Goal: Information Seeking & Learning: Learn about a topic

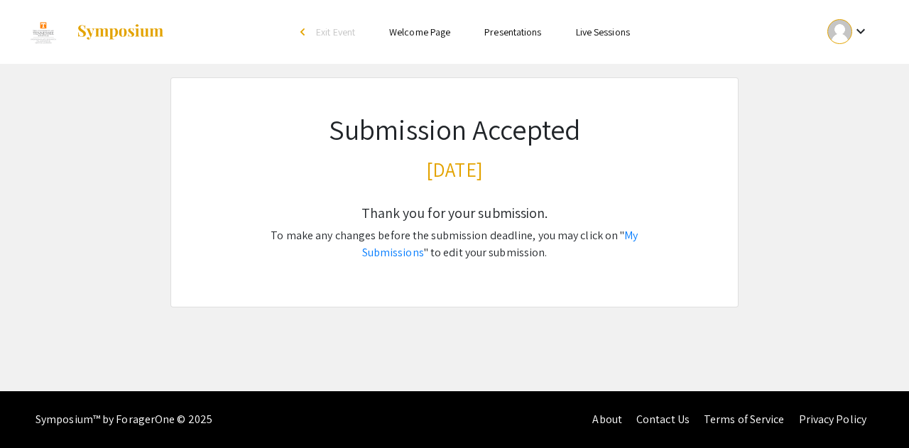
click at [863, 30] on mat-icon "keyboard_arrow_down" at bounding box center [860, 31] width 17 height 17
click at [845, 104] on button "My Submissions" at bounding box center [856, 104] width 87 height 34
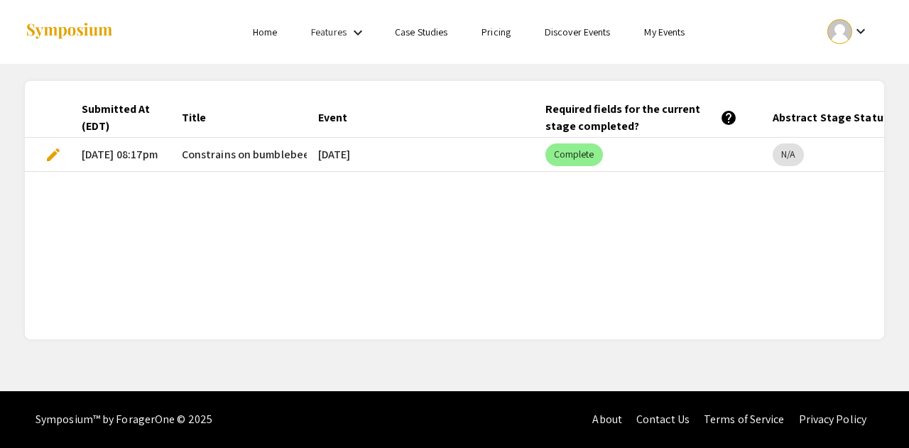
scroll to position [0, 104]
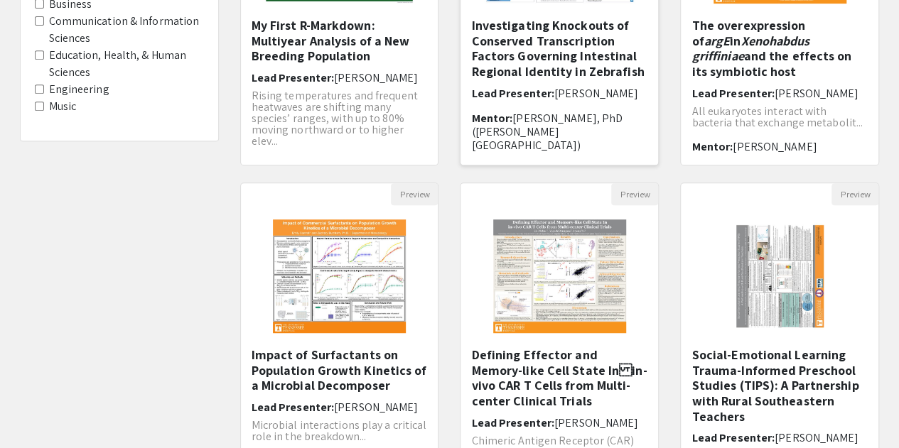
scroll to position [418, 0]
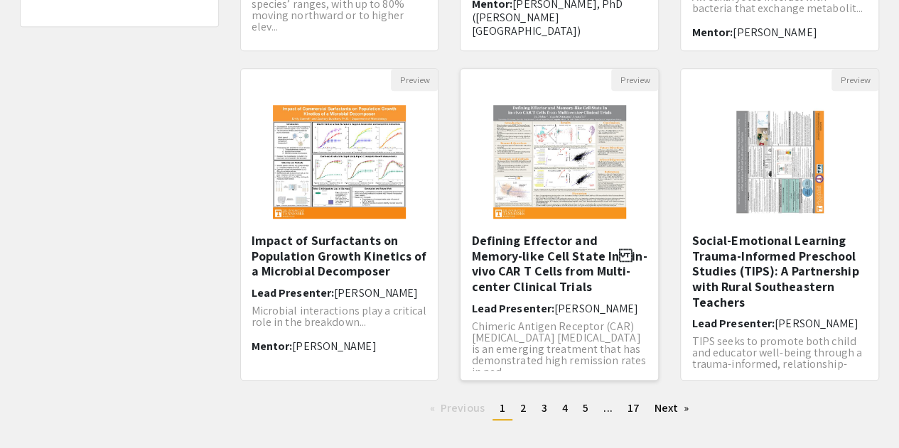
click at [592, 268] on h5 "Defining Effector and Memory-like Cell State Inin-vivo CAR T Cells from Multi-…" at bounding box center [559, 263] width 176 height 61
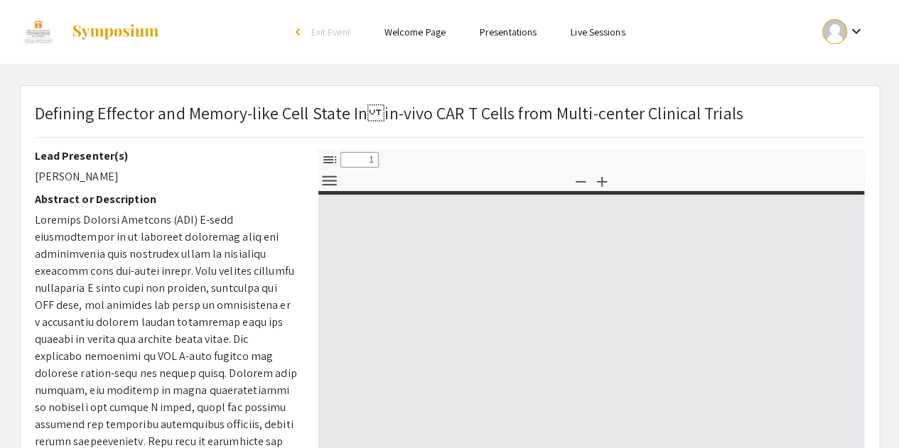
select select "custom"
type input "0"
select select "custom"
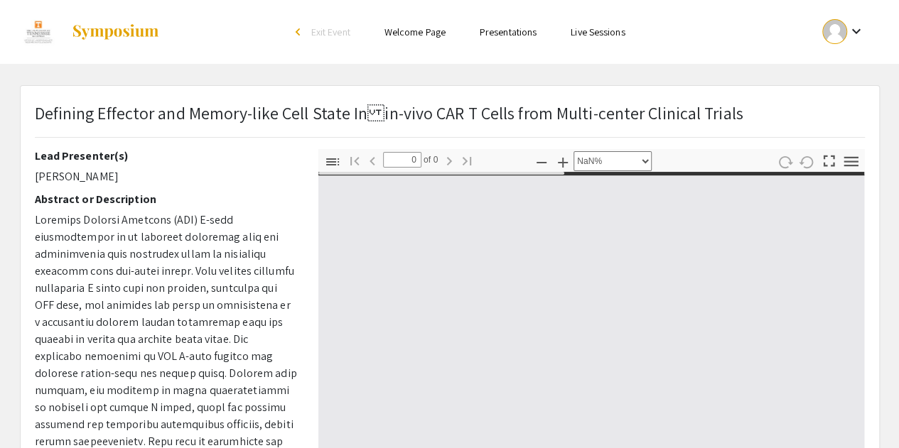
type input "1"
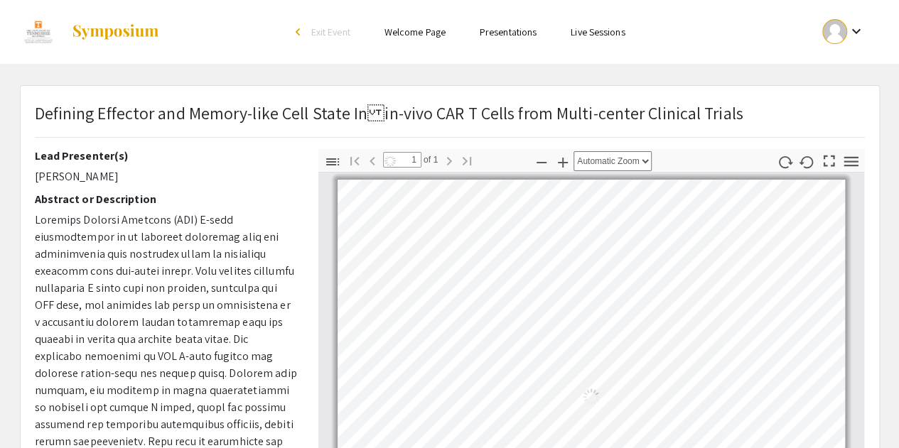
select select "auto"
